Goal: Information Seeking & Learning: Learn about a topic

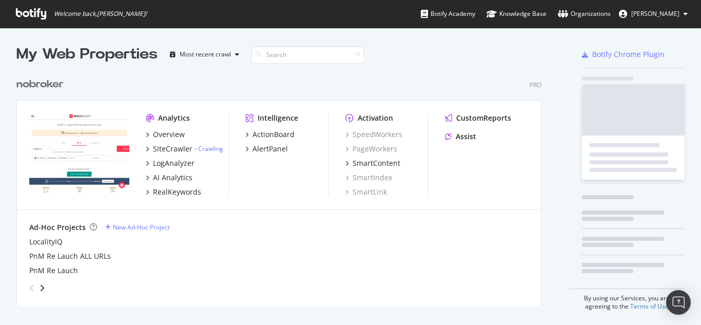
scroll to position [317, 685]
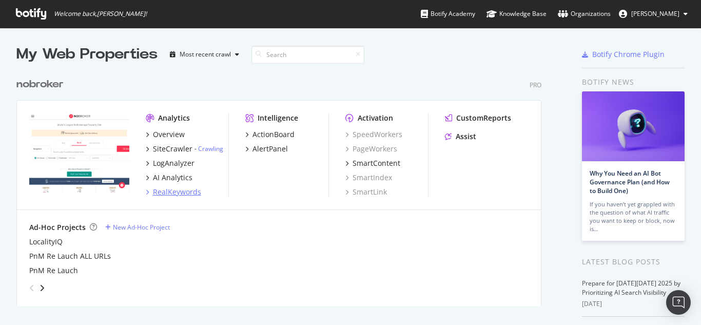
click at [178, 192] on div "RealKeywords" at bounding box center [177, 192] width 48 height 10
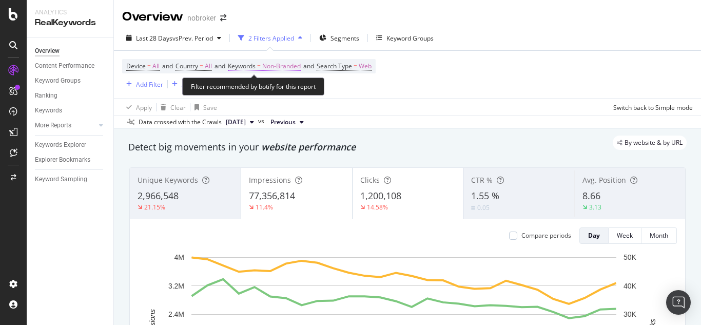
click at [288, 65] on span "Non-Branded" at bounding box center [281, 66] width 38 height 14
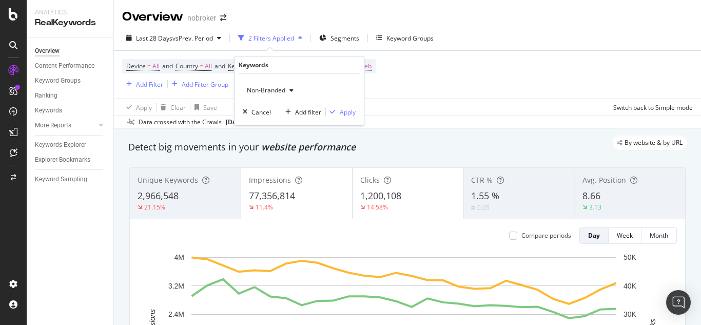
click at [250, 86] on span "Non-Branded" at bounding box center [264, 90] width 43 height 9
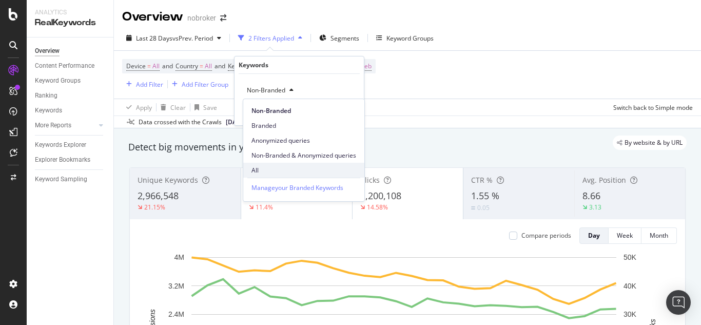
click at [264, 168] on span "All" at bounding box center [303, 170] width 105 height 9
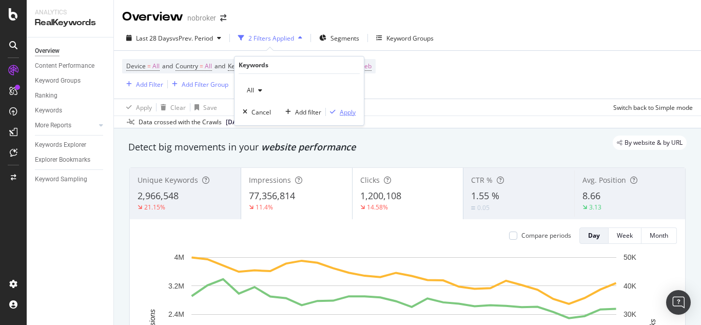
click at [347, 111] on div "Apply" at bounding box center [348, 112] width 16 height 9
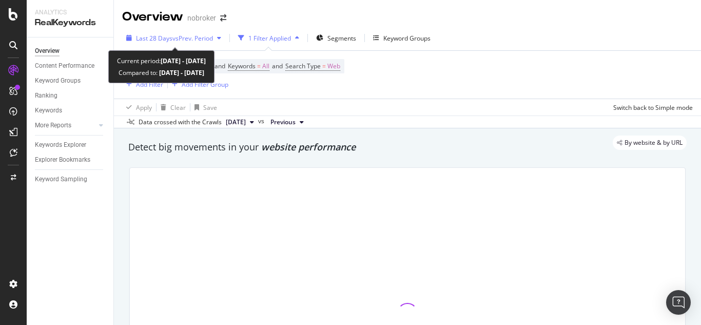
click at [152, 37] on span "Last 28 Days" at bounding box center [154, 38] width 36 height 9
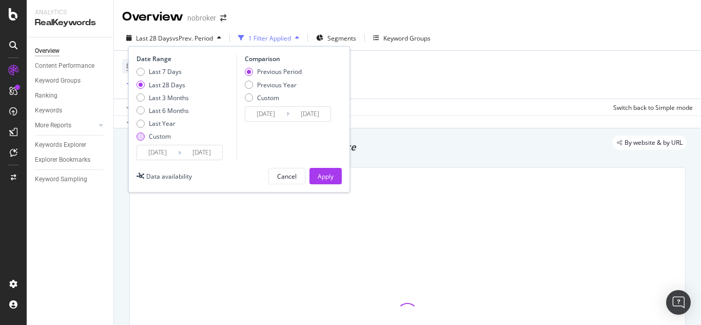
click at [145, 141] on div "Custom" at bounding box center [162, 136] width 52 height 9
click at [275, 173] on button "Cancel" at bounding box center [286, 176] width 37 height 16
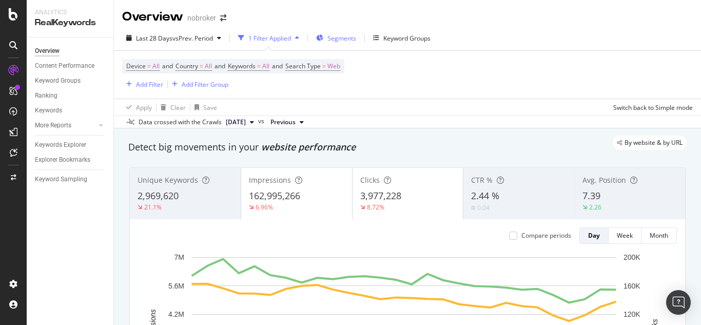
click at [344, 41] on span "Segments" at bounding box center [341, 38] width 29 height 9
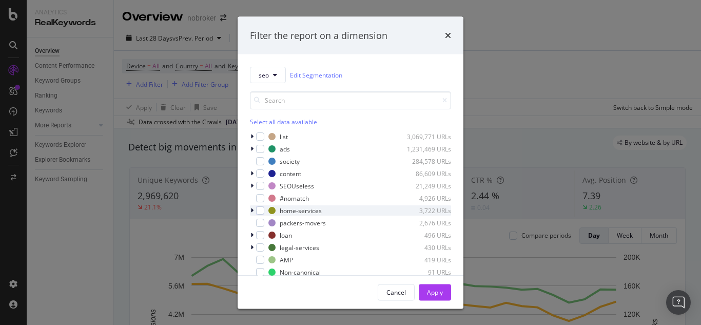
click at [253, 213] on div "modal" at bounding box center [253, 210] width 6 height 10
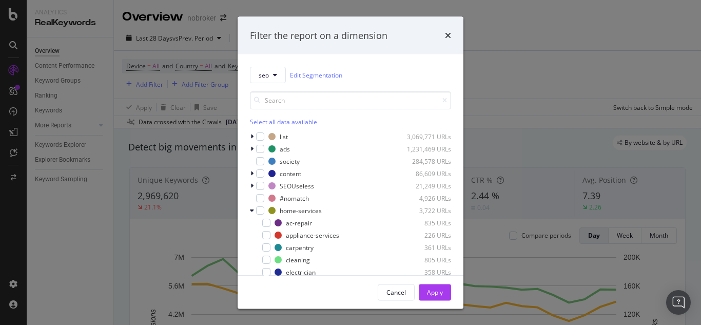
click at [586, 66] on div "Filter the report on a dimension seo Edit Segmentation Select all data availabl…" at bounding box center [350, 162] width 701 height 325
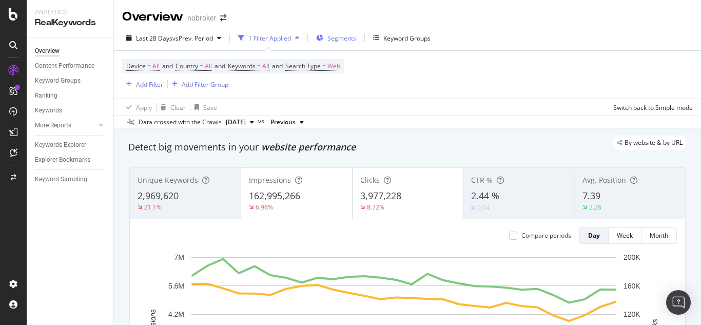
click at [356, 36] on span "Segments" at bounding box center [341, 38] width 29 height 9
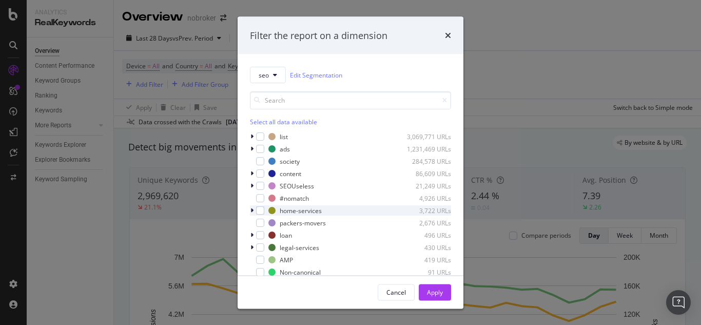
click at [252, 213] on icon "modal" at bounding box center [251, 210] width 3 height 6
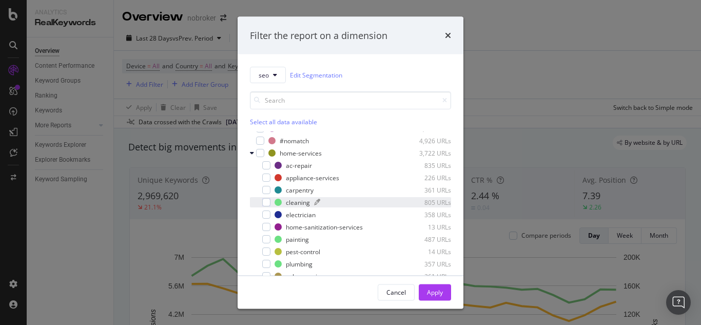
scroll to position [58, 0]
click at [269, 201] on div "modal" at bounding box center [266, 202] width 8 height 8
click at [441, 289] on div "Apply" at bounding box center [435, 291] width 16 height 9
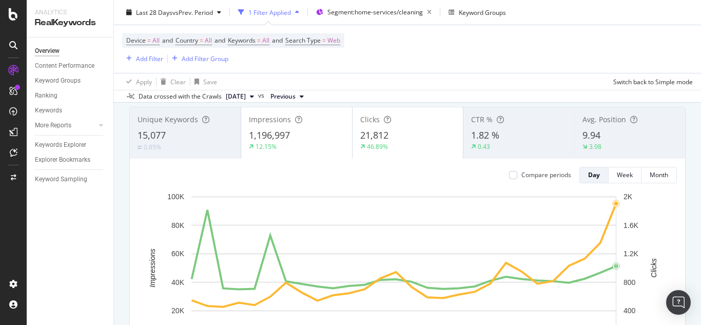
scroll to position [62, 0]
